Goal: Navigation & Orientation: Find specific page/section

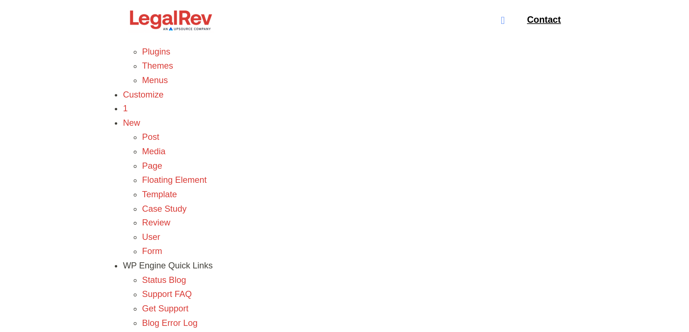
scroll to position [247, 0]
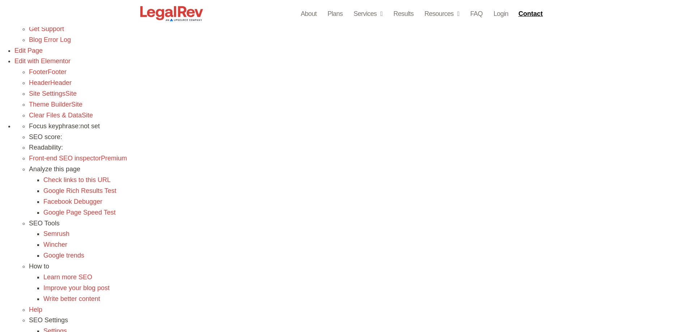
scroll to position [362, 0]
